Goal: Information Seeking & Learning: Learn about a topic

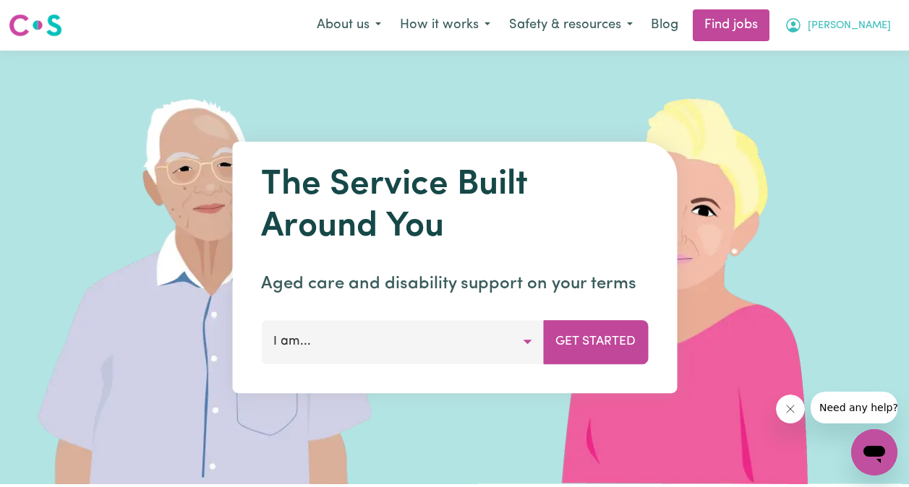
click at [869, 20] on span "[PERSON_NAME]" at bounding box center [848, 26] width 83 height 16
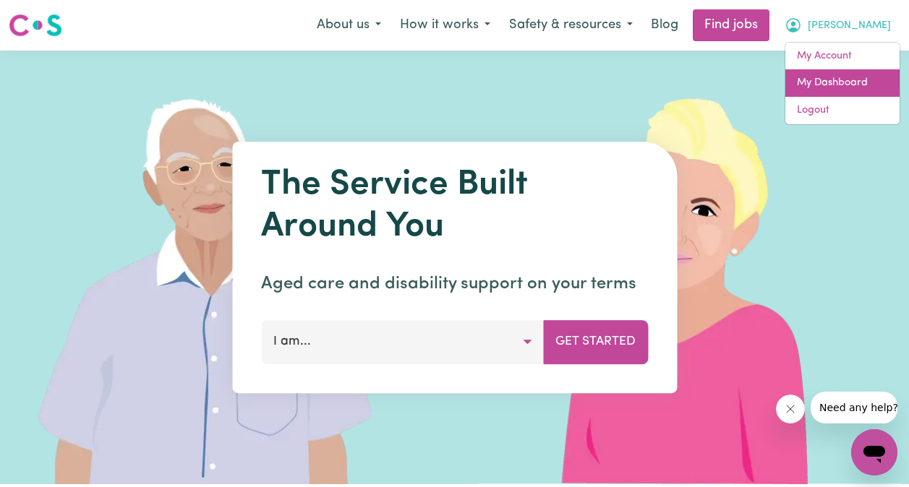
click at [854, 85] on link "My Dashboard" at bounding box center [842, 82] width 114 height 27
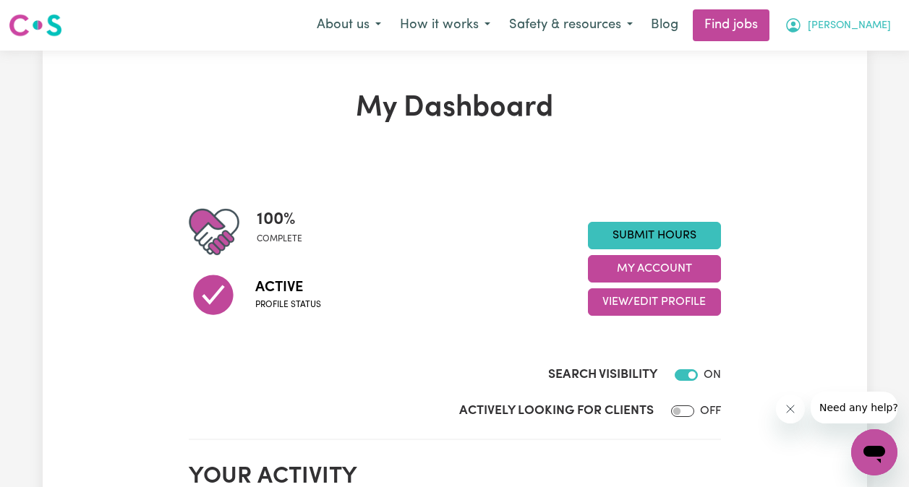
click at [878, 24] on span "[PERSON_NAME]" at bounding box center [848, 26] width 83 height 16
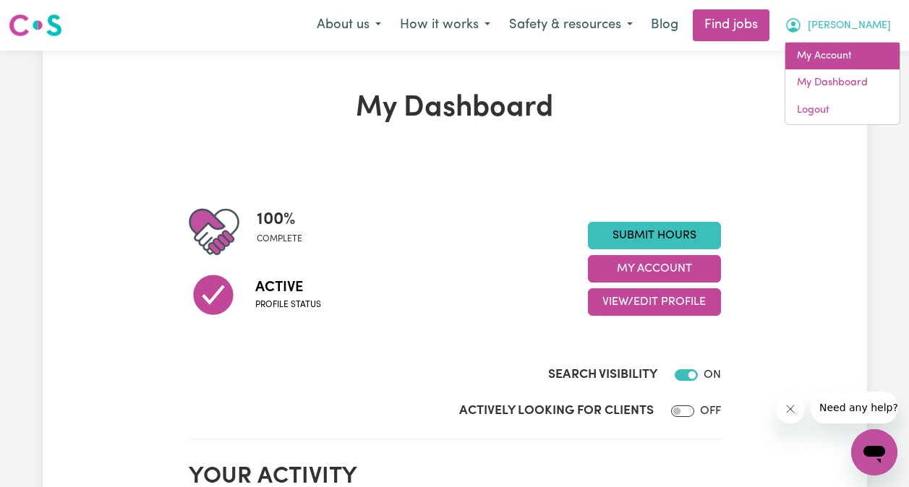
click at [856, 55] on link "My Account" at bounding box center [842, 56] width 114 height 27
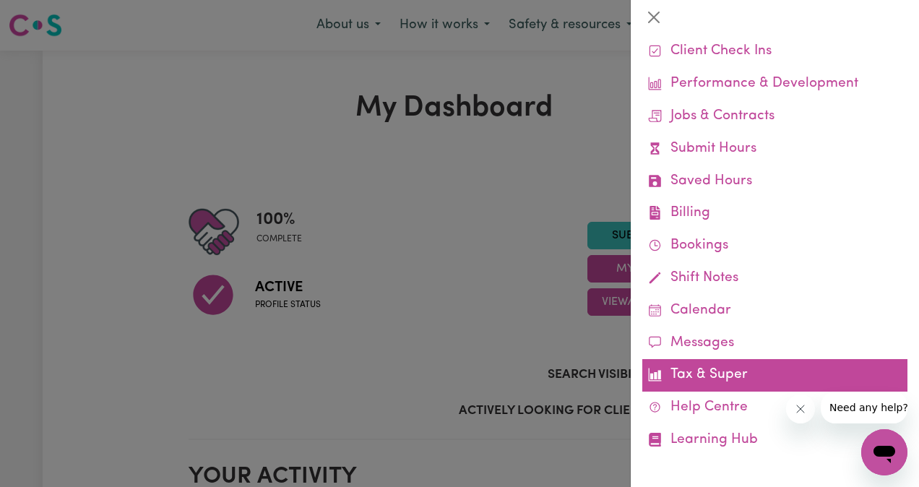
scroll to position [77, 0]
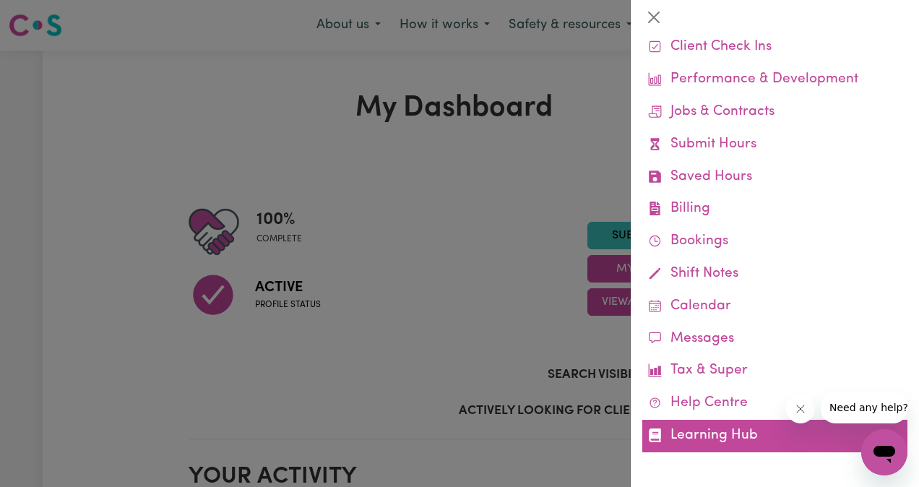
click at [755, 437] on link "Learning Hub" at bounding box center [775, 436] width 265 height 33
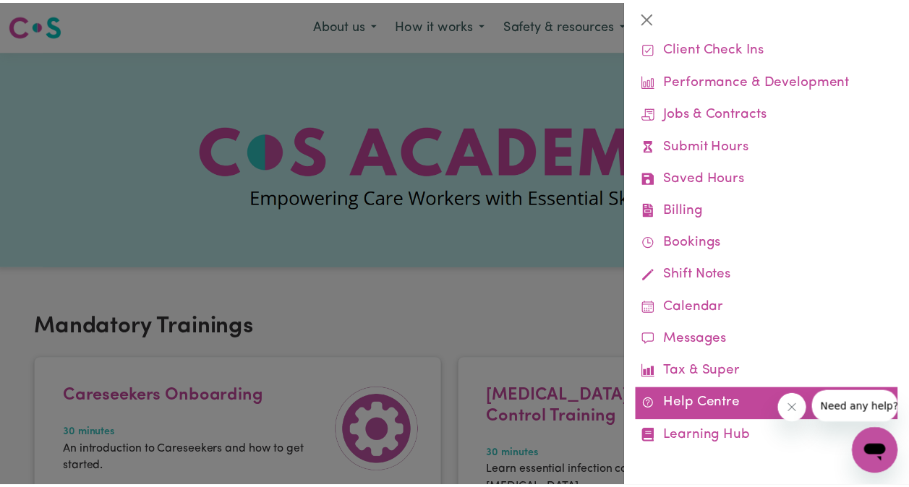
scroll to position [77, 0]
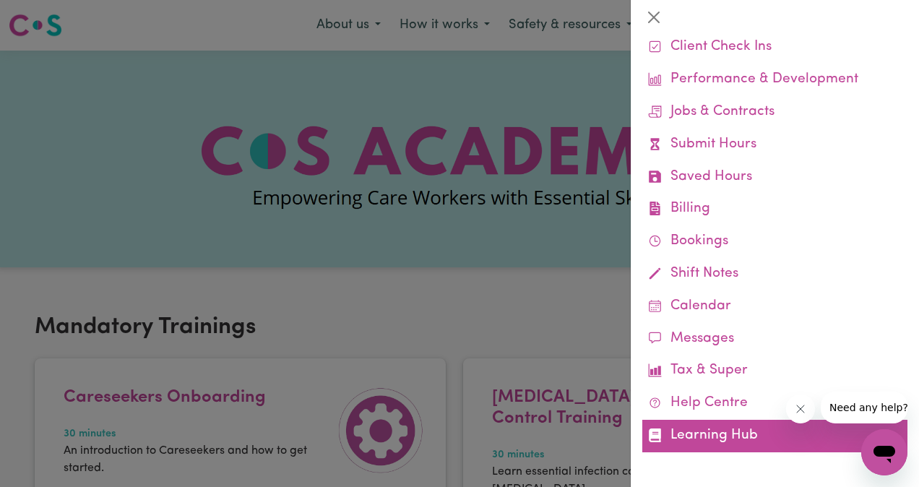
click at [682, 429] on link "Learning Hub" at bounding box center [775, 436] width 265 height 33
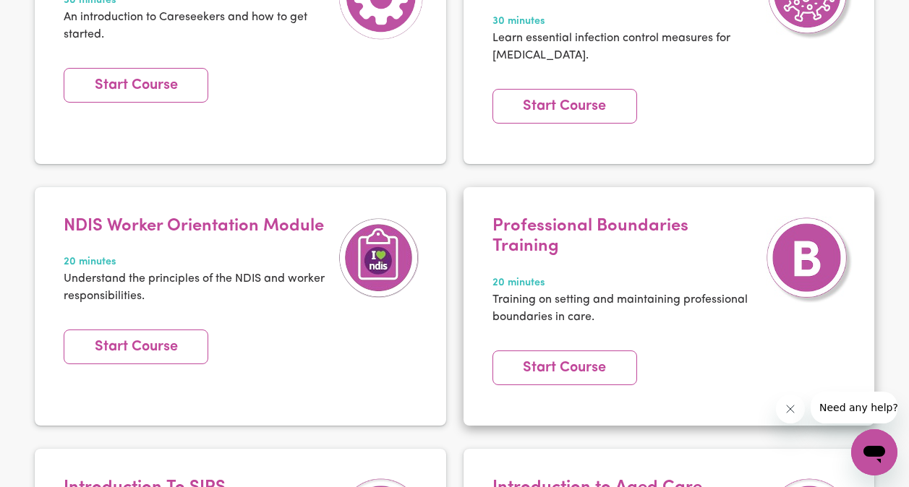
scroll to position [506, 0]
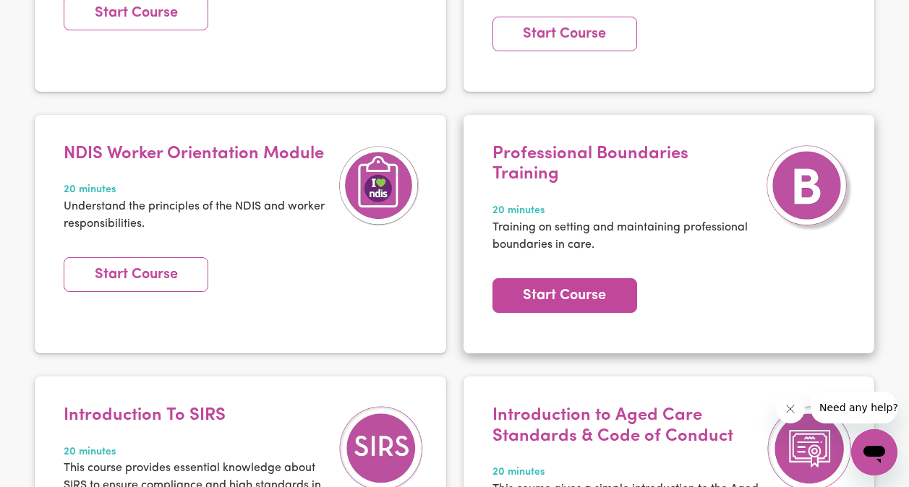
click at [554, 278] on link "Start Course" at bounding box center [564, 295] width 145 height 35
